Goal: Task Accomplishment & Management: Manage account settings

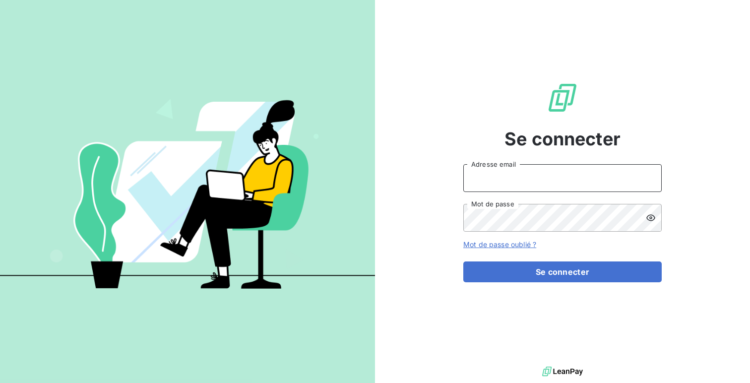
click at [466, 174] on input "Adresse email" at bounding box center [562, 178] width 198 height 28
type input "admin@salviadeveloppement"
click at [463, 261] on button "Se connecter" at bounding box center [562, 271] width 198 height 21
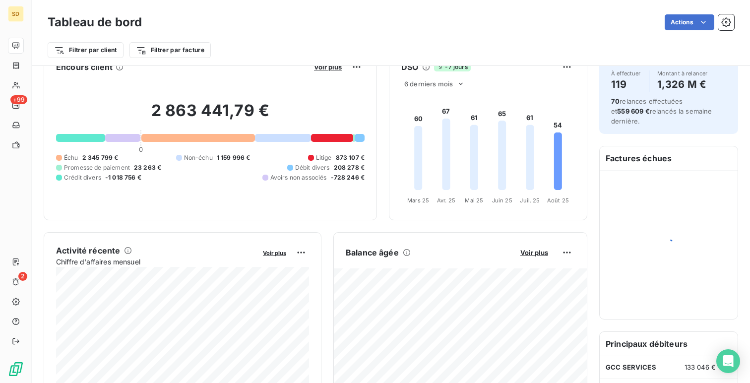
scroll to position [26, 0]
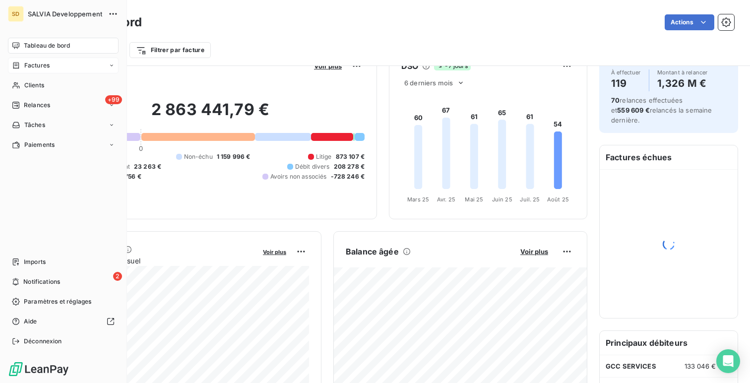
click at [30, 61] on span "Factures" at bounding box center [36, 65] width 25 height 9
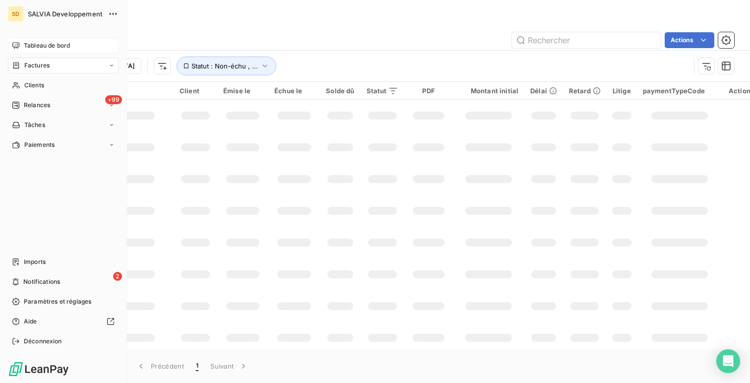
click at [26, 50] on div "Tableau de bord" at bounding box center [63, 46] width 111 height 16
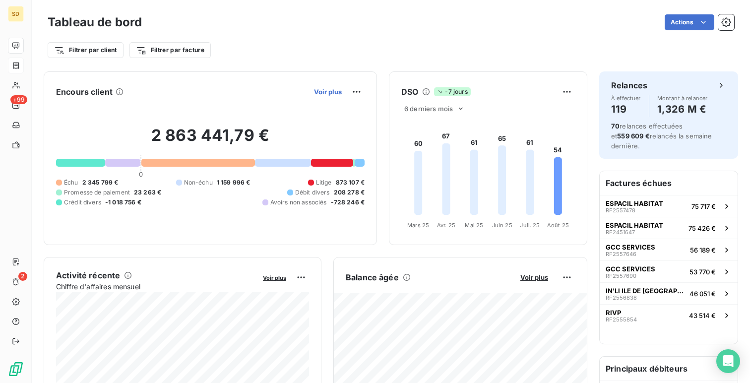
click at [337, 89] on span "Voir plus" at bounding box center [328, 92] width 28 height 8
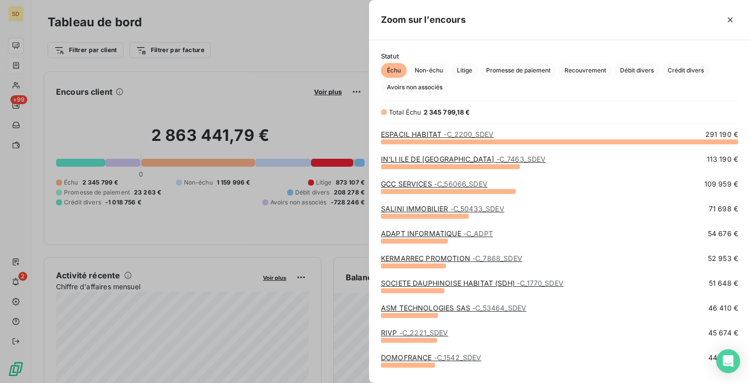
scroll to position [241, 381]
click at [626, 64] on span "Débit divers" at bounding box center [637, 70] width 46 height 15
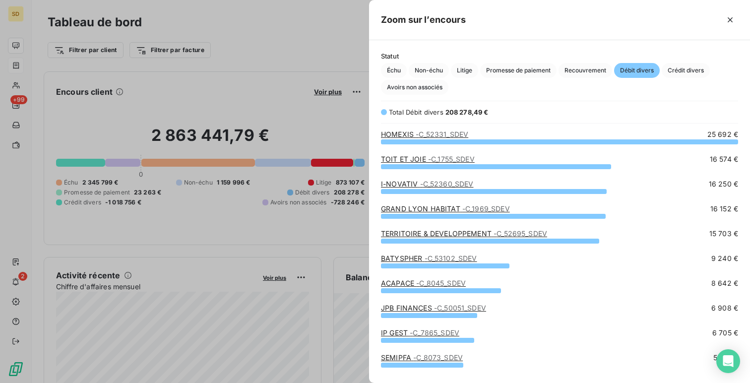
click at [424, 160] on link "TOIT ET JOIE - C_1755_SDEV" at bounding box center [428, 159] width 94 height 8
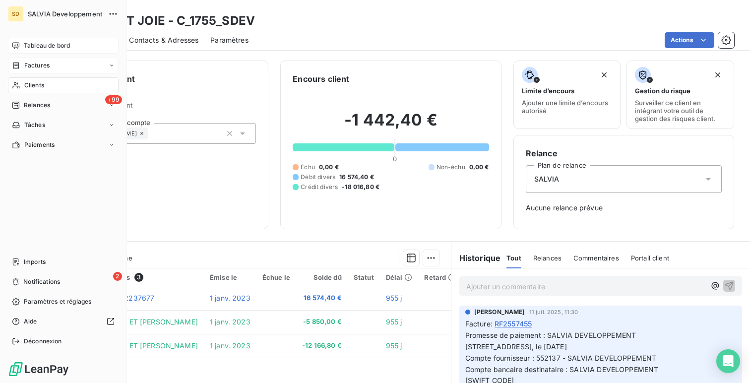
click at [38, 45] on span "Tableau de bord" at bounding box center [47, 45] width 46 height 9
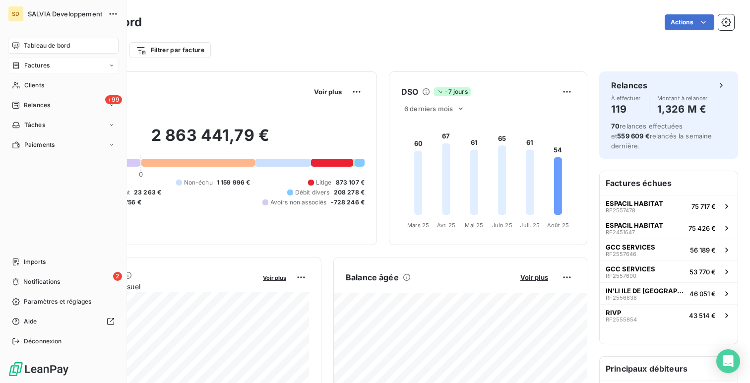
click at [34, 70] on div "Factures" at bounding box center [63, 66] width 111 height 16
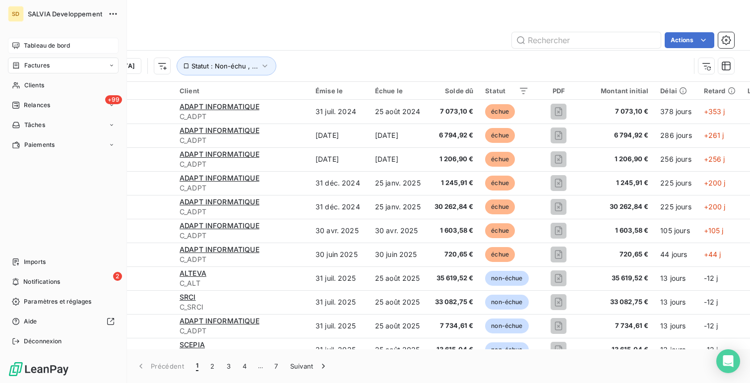
click at [29, 36] on div "SD SALVIA Developpement Tableau de bord Factures Clients +99 Relances Tâches Pa…" at bounding box center [63, 191] width 127 height 383
click at [36, 39] on div "Tableau de bord" at bounding box center [63, 46] width 111 height 16
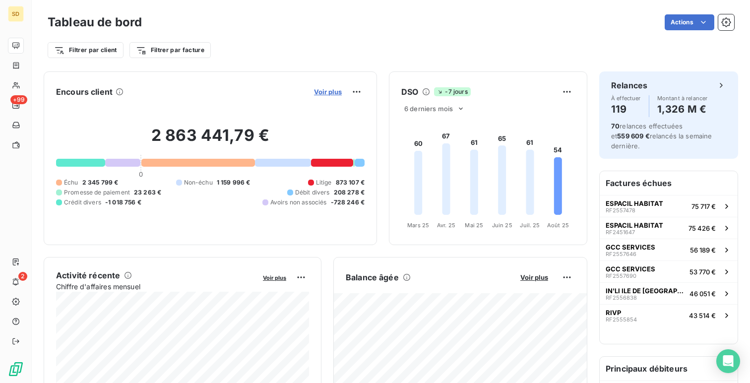
click at [324, 93] on span "Voir plus" at bounding box center [328, 92] width 28 height 8
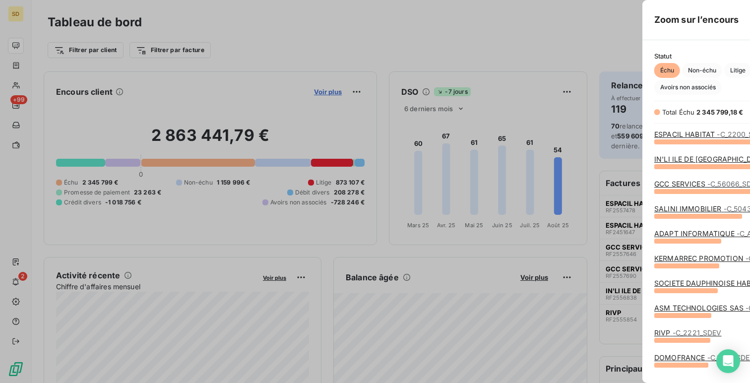
scroll to position [383, 381]
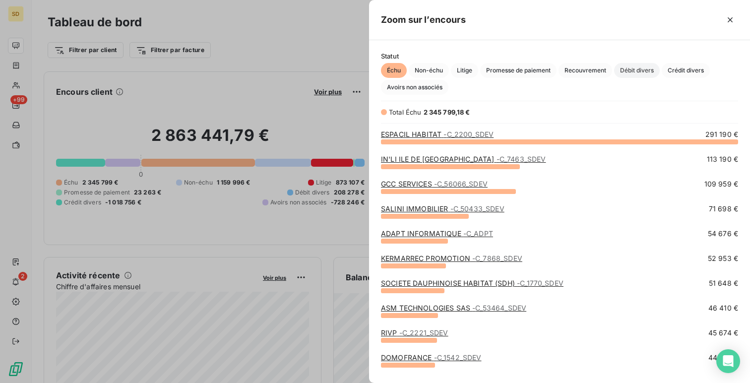
click at [637, 71] on span "Débit divers" at bounding box center [637, 70] width 46 height 15
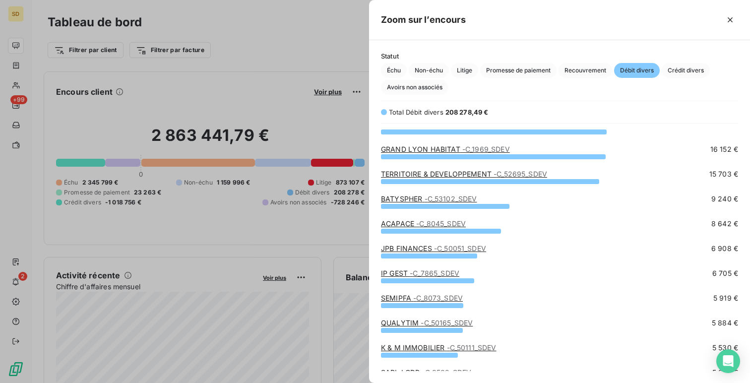
scroll to position [61, 0]
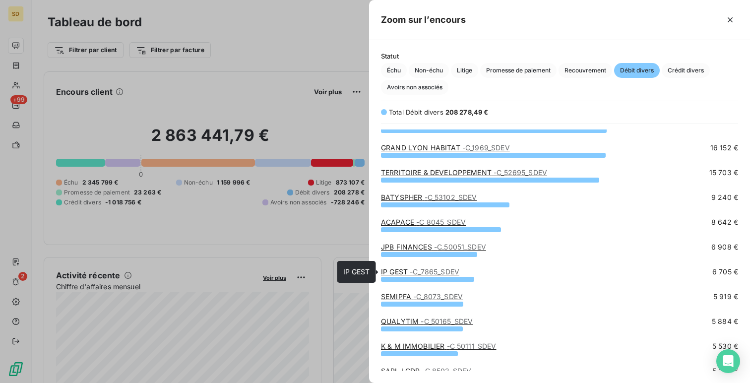
click at [413, 270] on span "- C_7865_SDEV" at bounding box center [434, 271] width 50 height 8
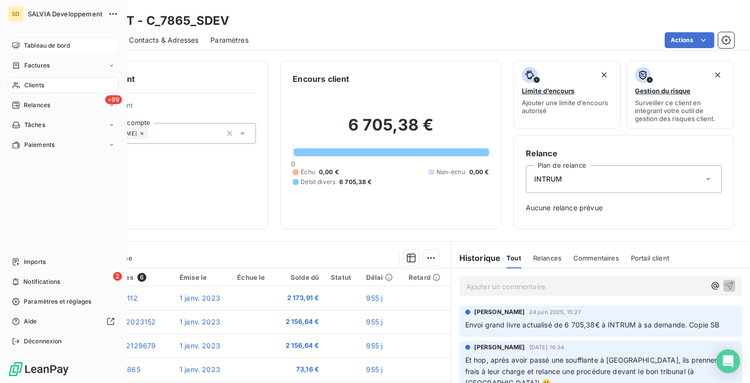
click at [23, 50] on div "Tableau de bord" at bounding box center [63, 46] width 111 height 16
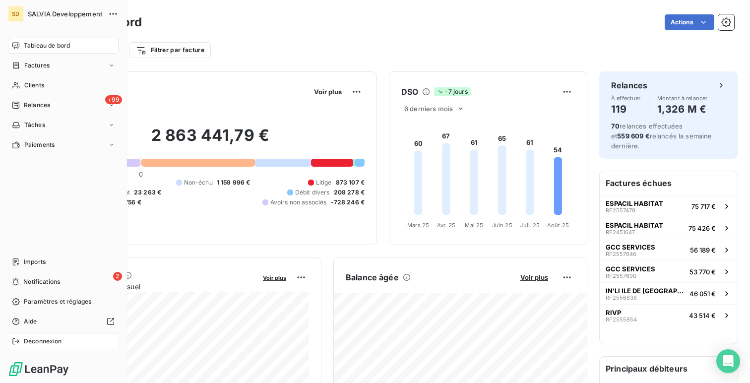
click at [73, 340] on div "Déconnexion" at bounding box center [63, 341] width 111 height 16
